Goal: Information Seeking & Learning: Learn about a topic

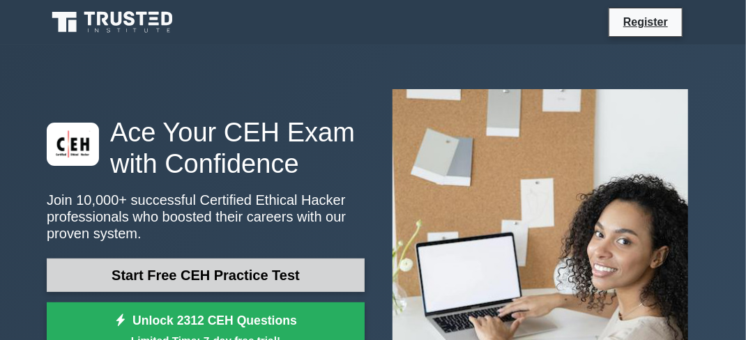
click at [232, 280] on link "Start Free CEH Practice Test" at bounding box center [206, 275] width 318 height 33
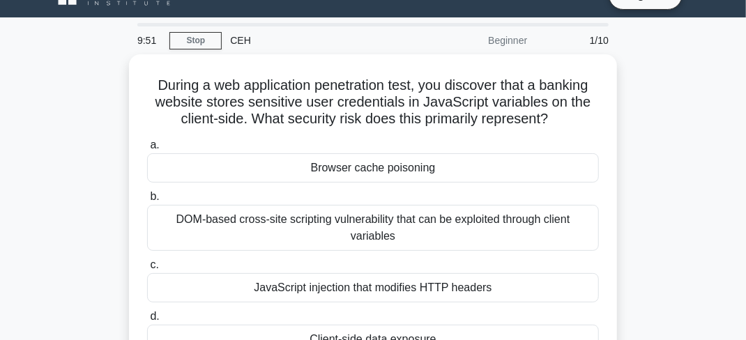
scroll to position [55, 0]
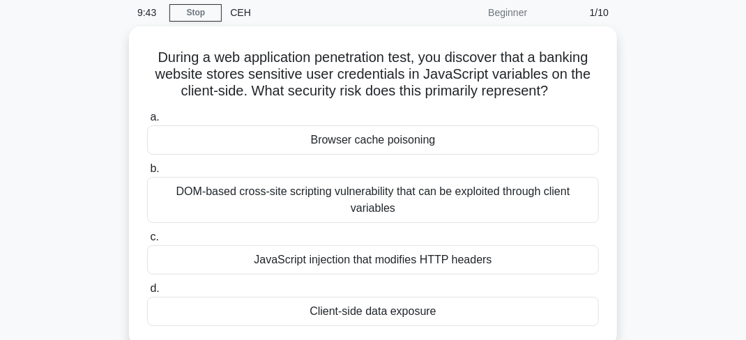
click at [515, 13] on div "Beginner" at bounding box center [475, 13] width 122 height 28
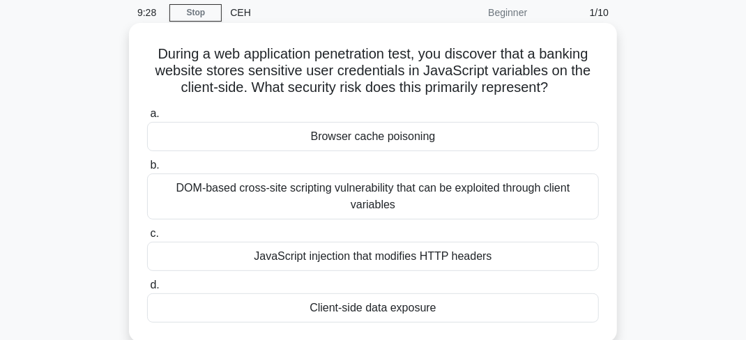
click at [269, 136] on div "Browser cache poisoning" at bounding box center [373, 136] width 452 height 29
click at [147, 119] on input "a. Browser cache poisoning" at bounding box center [147, 114] width 0 height 9
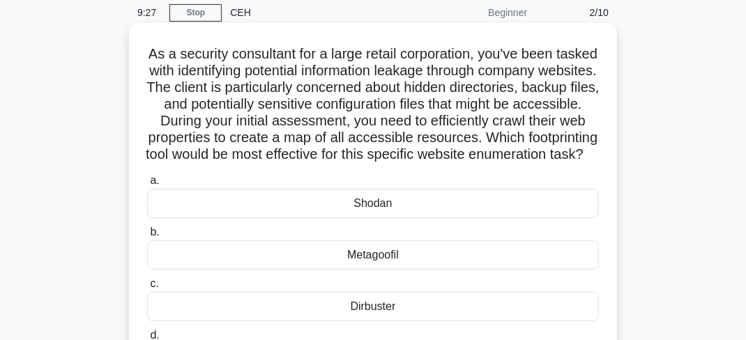
scroll to position [0, 0]
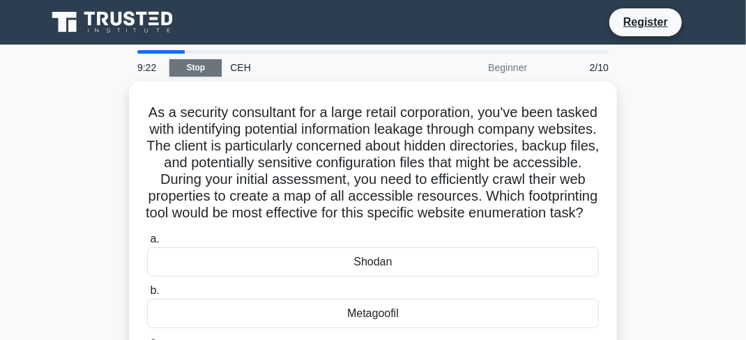
click at [201, 60] on link "Stop" at bounding box center [196, 67] width 52 height 17
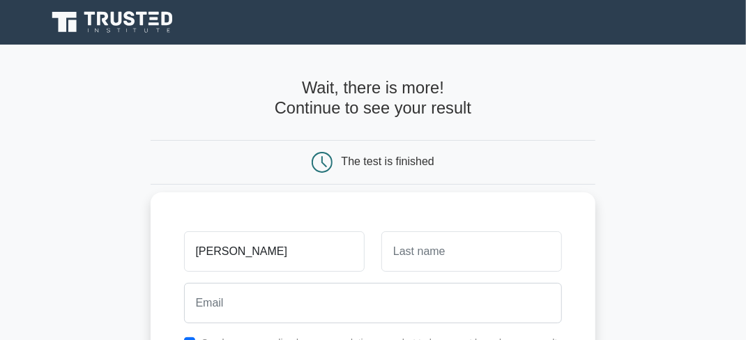
type input "murungi erick"
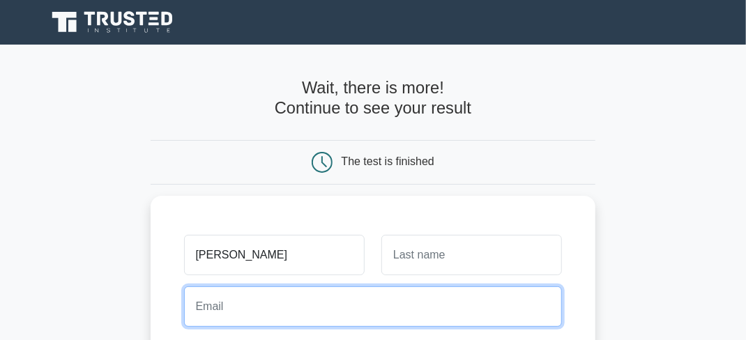
drag, startPoint x: 352, startPoint y: 311, endPoint x: 534, endPoint y: -69, distance: 421.6
